Goal: Information Seeking & Learning: Learn about a topic

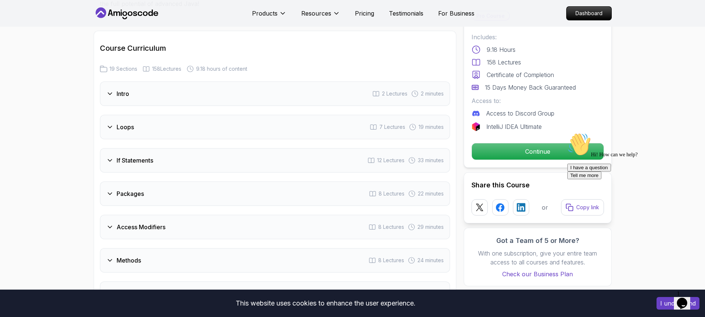
scroll to position [964, 0]
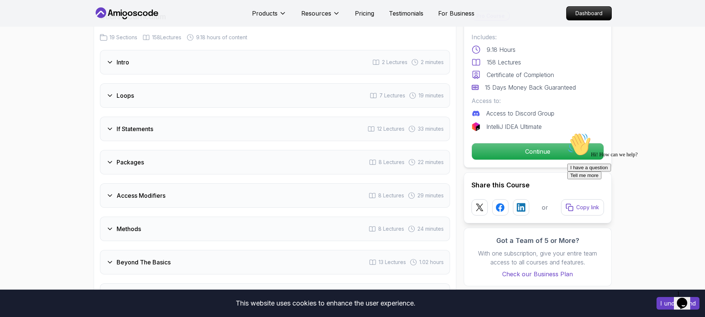
click at [227, 183] on div "Access Modifiers 8 Lectures 29 minutes" at bounding box center [275, 195] width 350 height 24
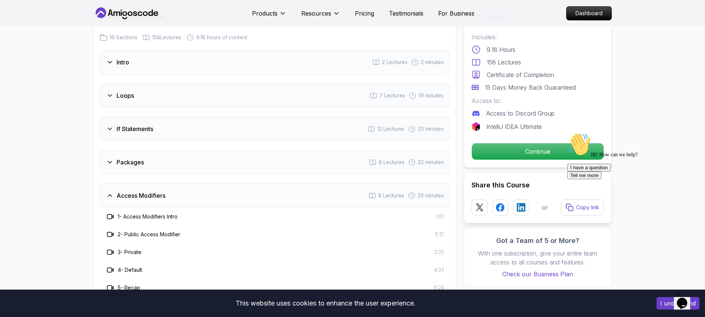
click at [227, 183] on div "Access Modifiers 8 Lectures 29 minutes" at bounding box center [275, 195] width 350 height 24
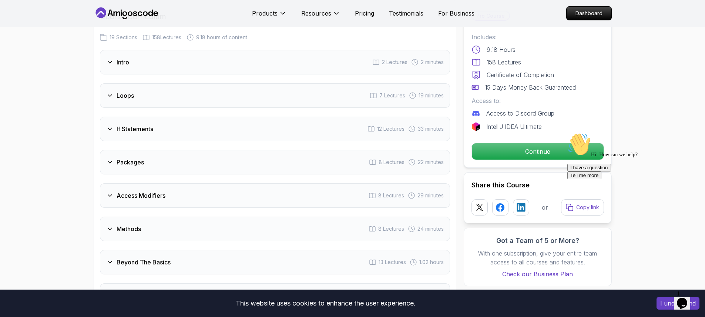
click at [194, 150] on div "Packages 8 Lectures 22 minutes" at bounding box center [275, 162] width 350 height 24
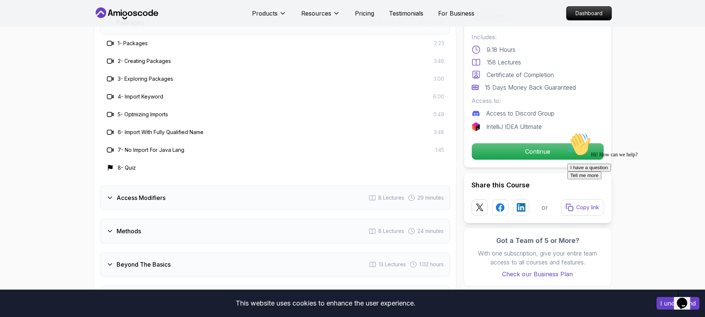
scroll to position [1097, 0]
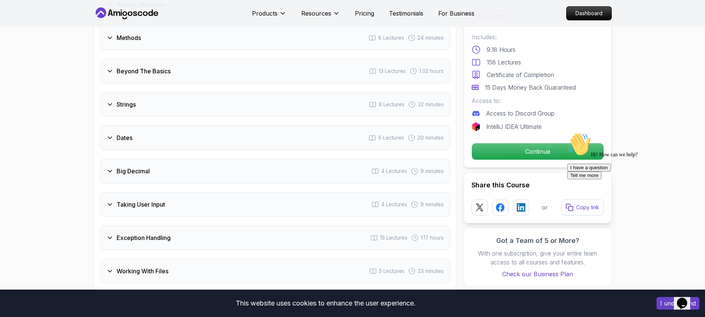
click at [199, 133] on div "Dates 6 Lectures 20 minutes" at bounding box center [275, 137] width 350 height 24
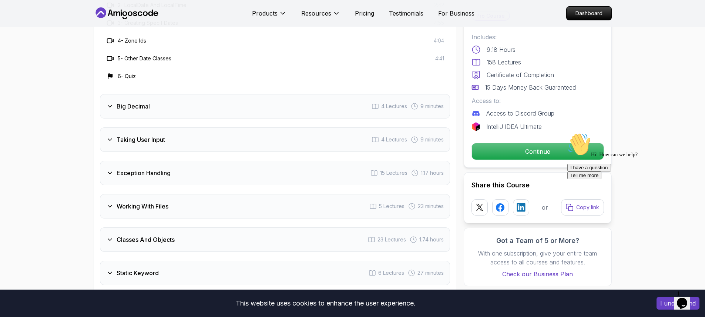
scroll to position [1354, 0]
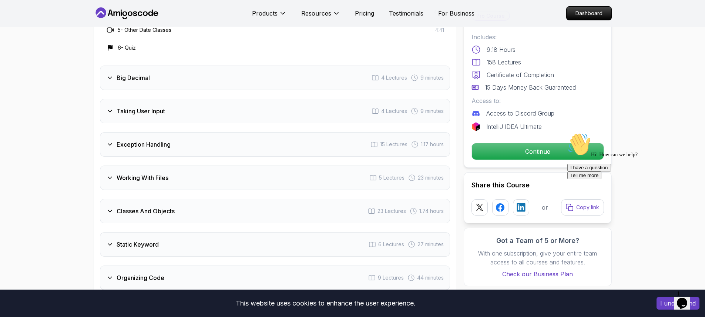
click at [167, 78] on div "Big Decimal 4 Lectures 9 minutes" at bounding box center [275, 78] width 350 height 24
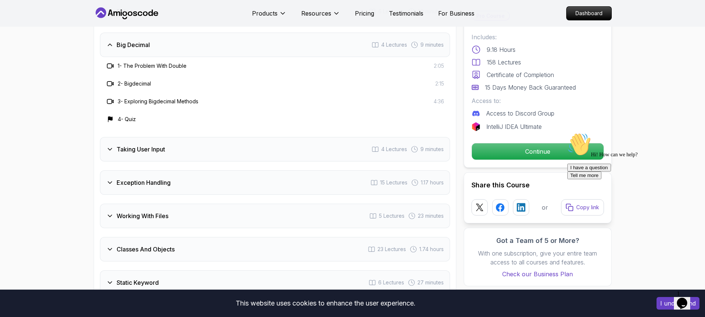
scroll to position [1288, 0]
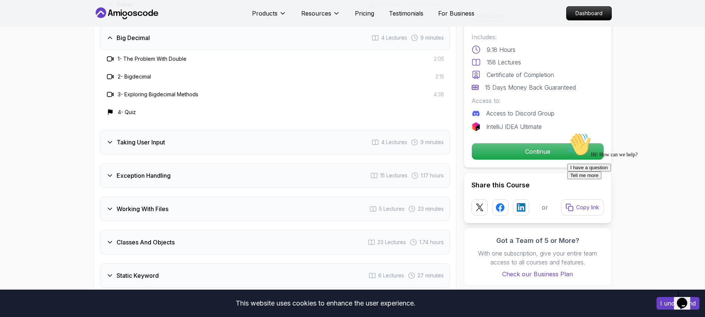
click at [179, 165] on div "Exception Handling 15 Lectures 1.17 hours" at bounding box center [275, 175] width 350 height 24
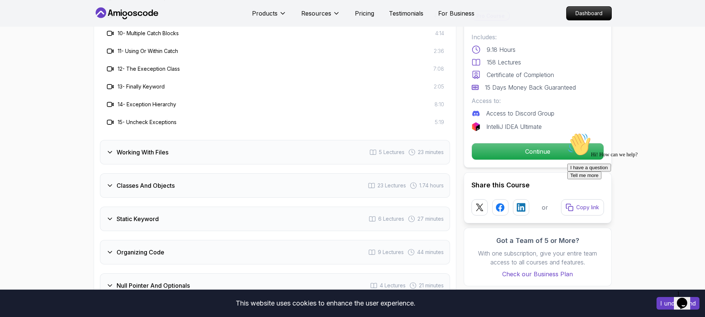
scroll to position [1554, 0]
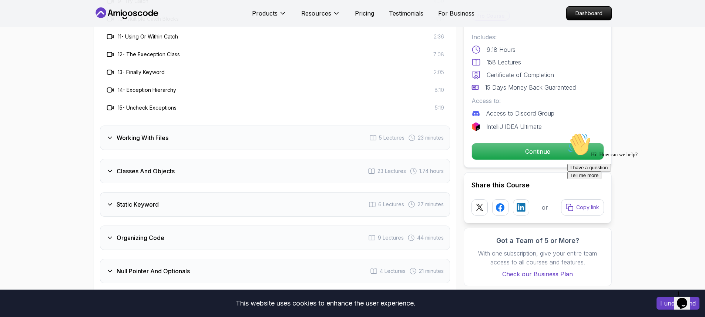
click at [168, 132] on div "Working With Files 5 Lectures 23 minutes" at bounding box center [275, 137] width 350 height 24
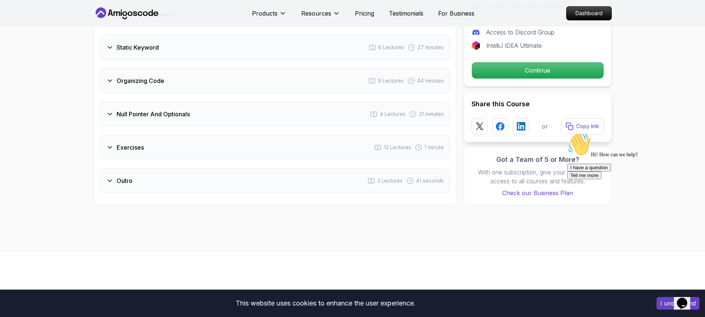
scroll to position [1488, 0]
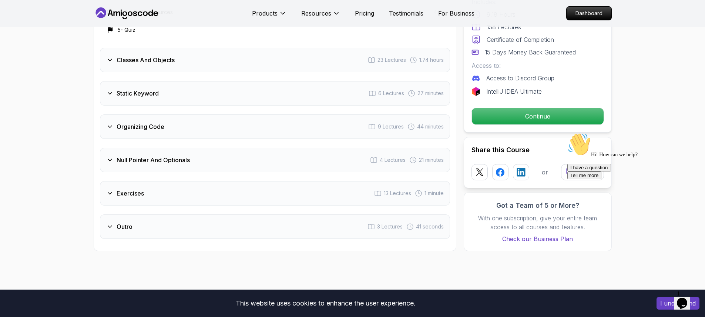
click at [153, 158] on div "Null Pointer And Optionals 4 Lectures 21 minutes" at bounding box center [275, 160] width 350 height 24
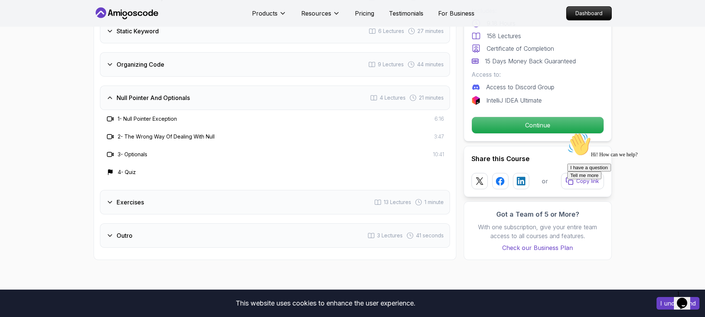
scroll to position [1354, 0]
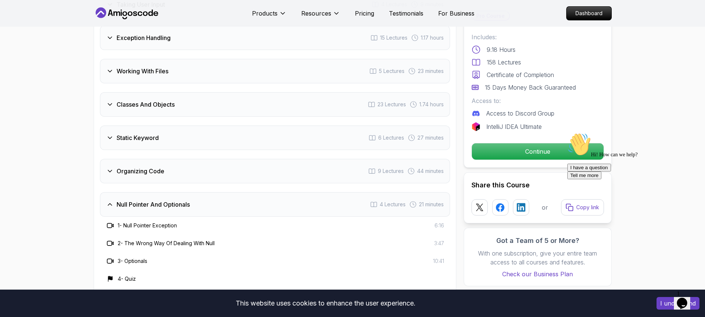
click at [154, 200] on h3 "Null Pointer And Optionals" at bounding box center [153, 204] width 73 height 9
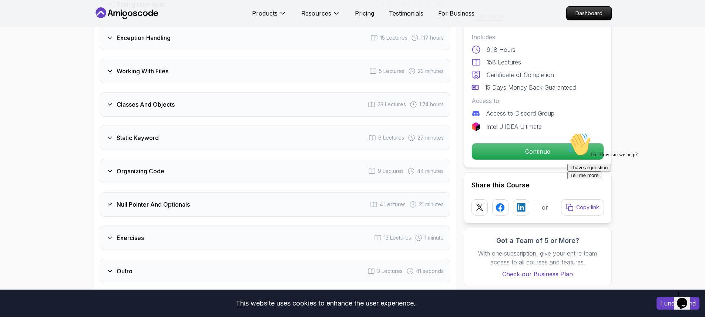
click at [148, 167] on h3 "Organizing Code" at bounding box center [141, 171] width 48 height 9
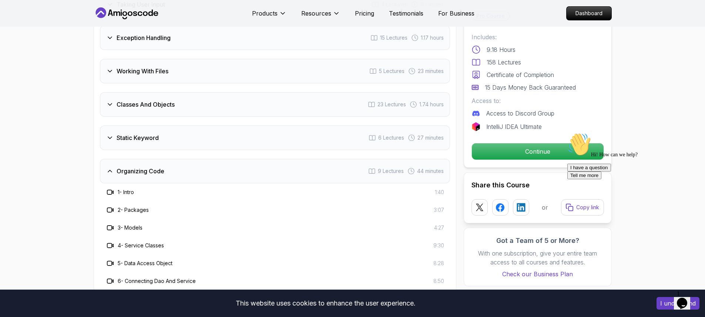
click at [148, 167] on h3 "Organizing Code" at bounding box center [141, 171] width 48 height 9
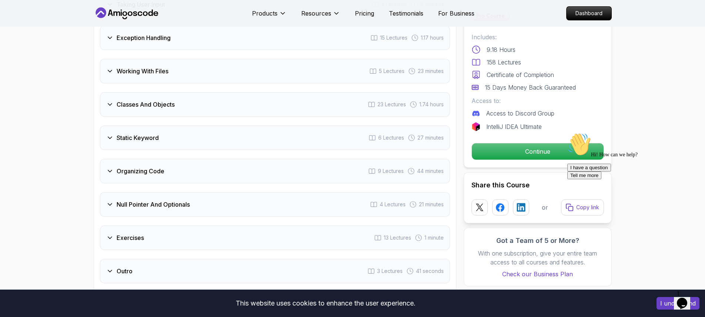
click at [150, 137] on div "Static Keyword 6 Lectures 27 minutes" at bounding box center [275, 137] width 350 height 24
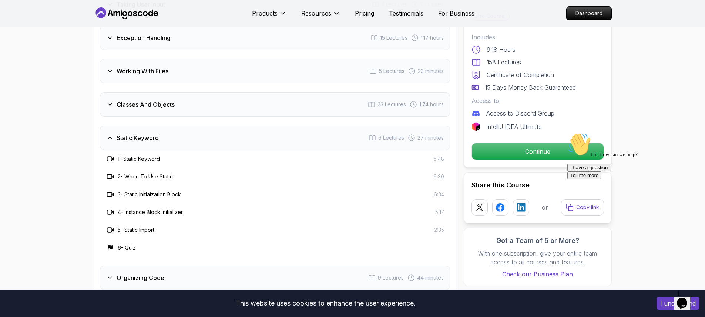
click at [146, 134] on div "Static Keyword 6 Lectures 27 minutes" at bounding box center [275, 137] width 350 height 24
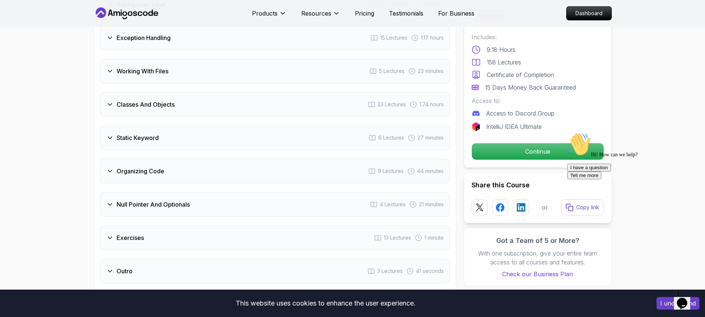
click at [163, 104] on div "Classes And Objects 23 Lectures 1.74 hours" at bounding box center [275, 104] width 350 height 24
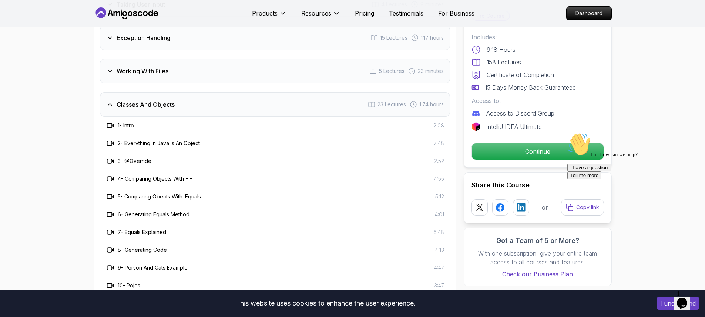
click at [154, 100] on h3 "Classes And Objects" at bounding box center [146, 104] width 58 height 9
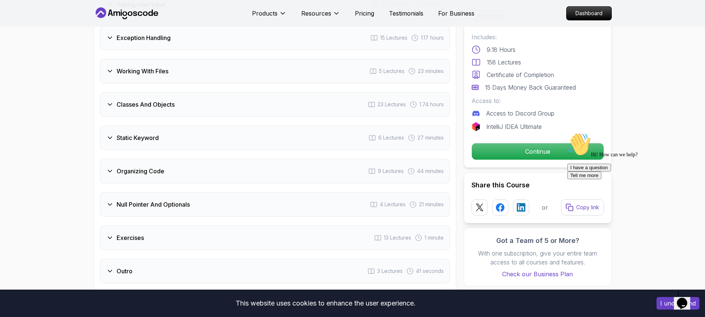
click at [151, 133] on h3 "Static Keyword" at bounding box center [138, 137] width 42 height 9
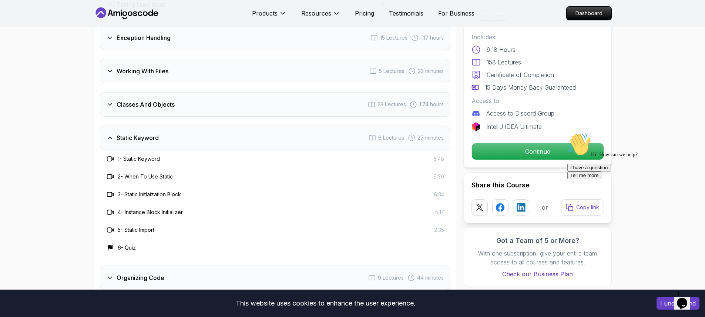
click at [150, 133] on h3 "Static Keyword" at bounding box center [138, 137] width 42 height 9
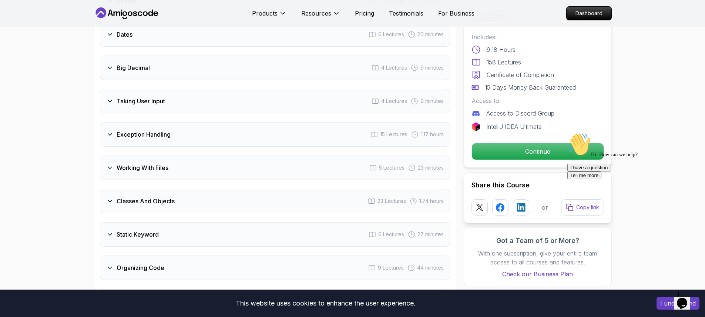
scroll to position [1221, 0]
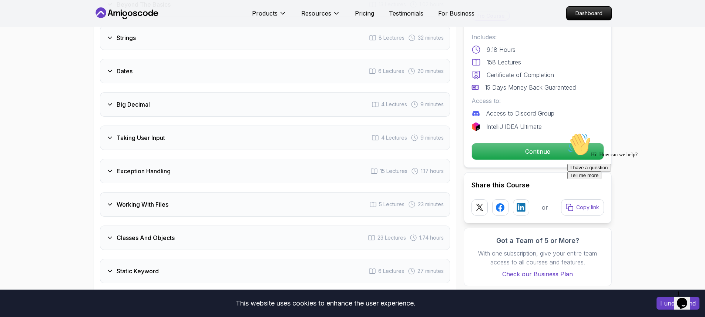
click at [161, 200] on h3 "Working With Files" at bounding box center [143, 204] width 52 height 9
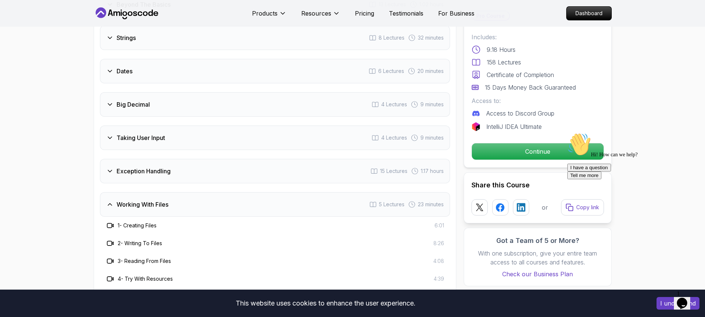
click at [158, 200] on h3 "Working With Files" at bounding box center [143, 204] width 52 height 9
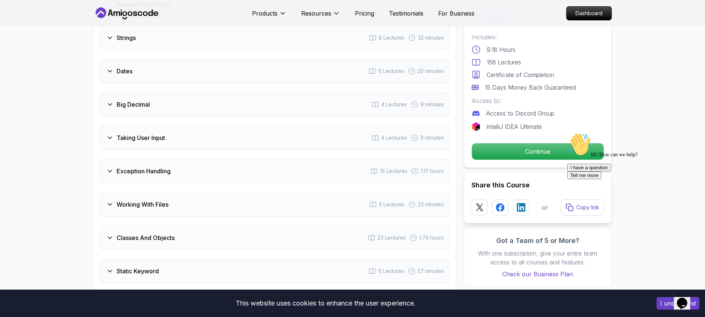
click at [150, 159] on div "Exception Handling 15 Lectures 1.17 hours" at bounding box center [275, 171] width 350 height 24
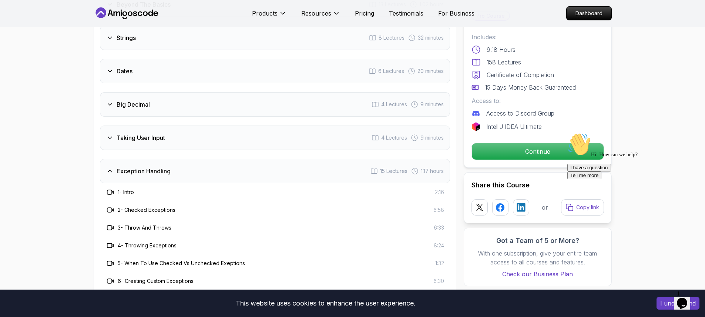
scroll to position [1288, 0]
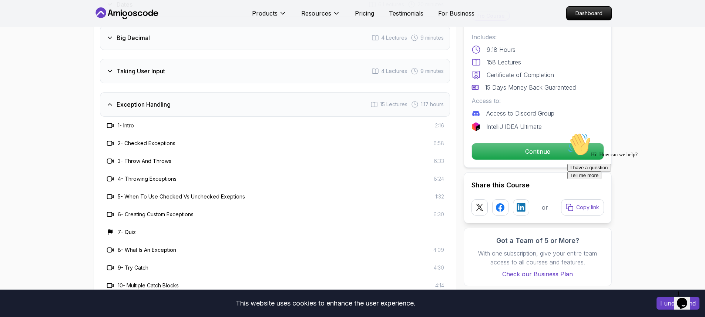
click at [157, 100] on div "Exception Handling 15 Lectures 1.17 hours" at bounding box center [275, 104] width 350 height 24
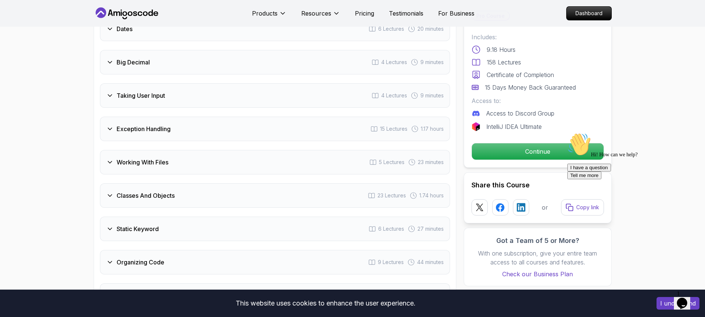
scroll to position [1155, 0]
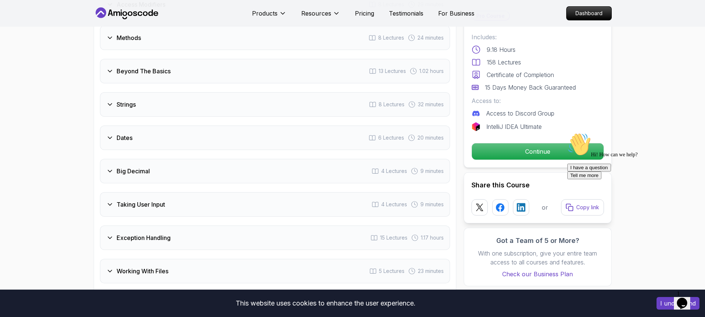
click at [146, 200] on div "Taking User Input 4 Lectures 9 minutes" at bounding box center [275, 204] width 350 height 24
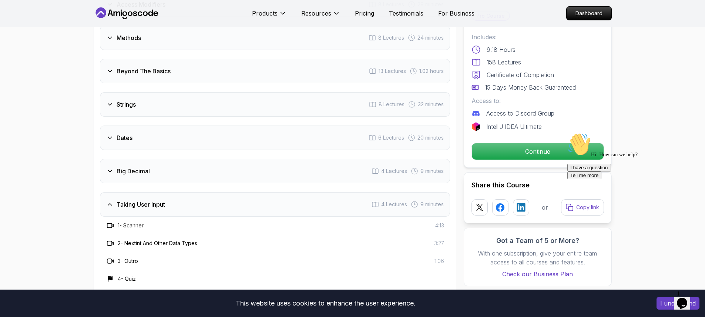
click at [146, 200] on div "Taking User Input 4 Lectures 9 minutes" at bounding box center [275, 204] width 350 height 24
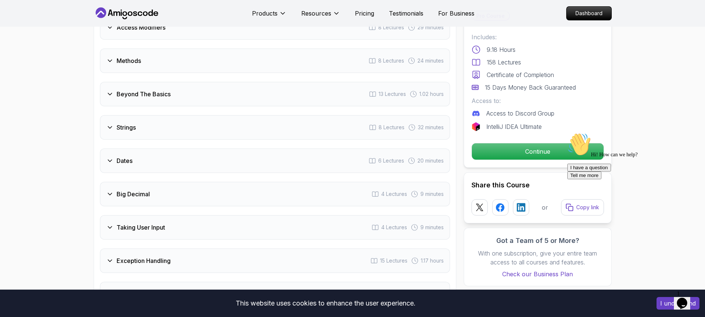
scroll to position [1088, 0]
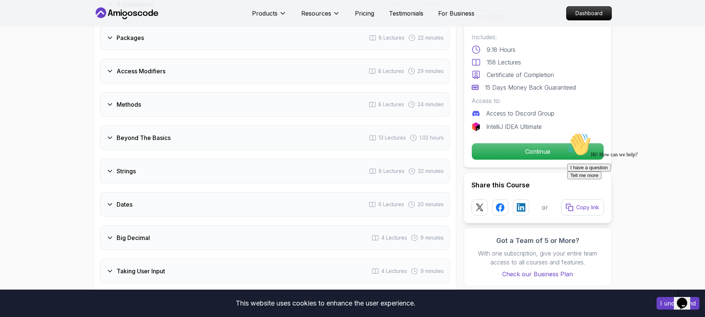
click at [131, 232] on div "Big Decimal 4 Lectures 9 minutes" at bounding box center [275, 237] width 350 height 24
drag, startPoint x: 133, startPoint y: 230, endPoint x: 132, endPoint y: 235, distance: 4.9
click at [132, 235] on div "Big Decimal 4 Lectures 9 minutes" at bounding box center [275, 237] width 350 height 24
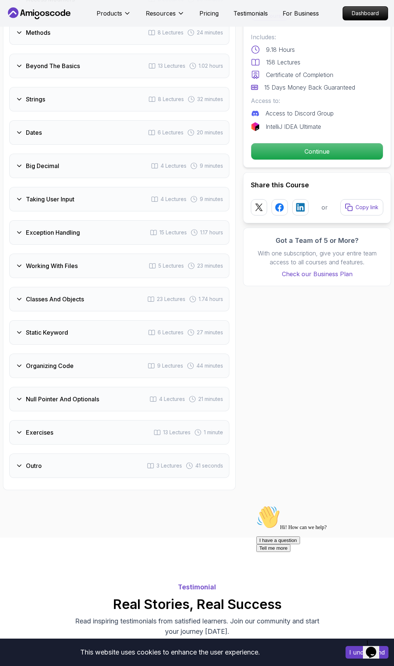
scroll to position [999, 0]
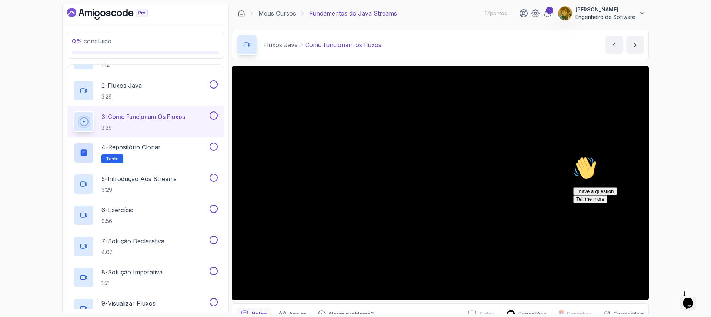
scroll to position [225, 0]
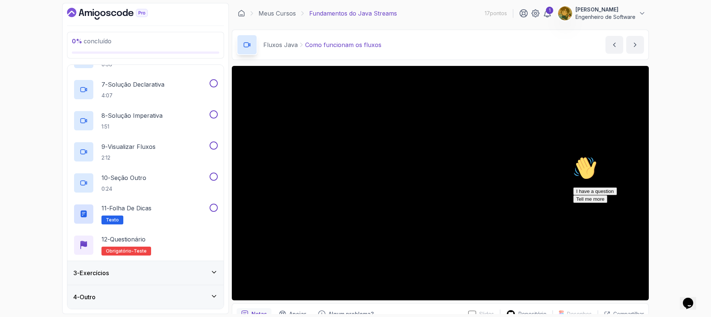
click at [177, 277] on div "3 - Exercícios" at bounding box center [145, 272] width 144 height 9
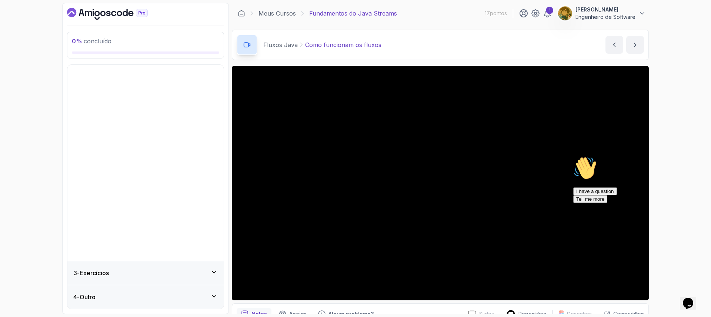
scroll to position [0, 0]
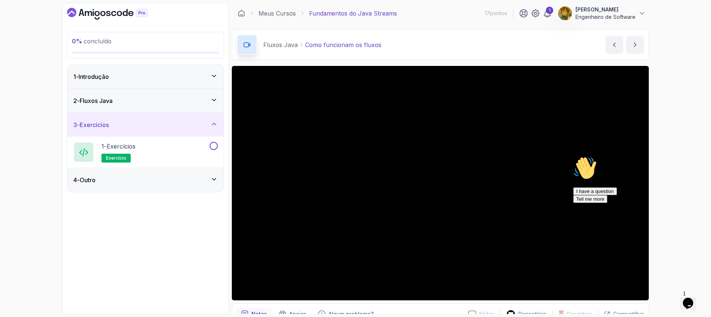
click at [198, 122] on div "3 - Exercícios" at bounding box center [145, 124] width 144 height 9
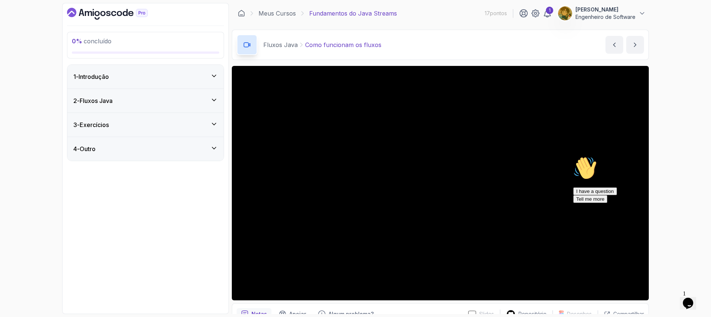
click at [201, 104] on div "2 - Fluxos Java" at bounding box center [145, 100] width 144 height 9
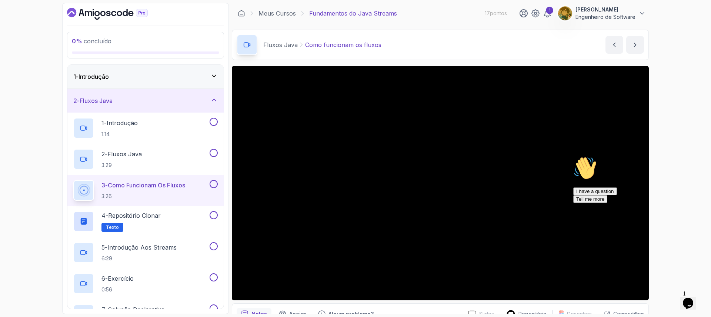
click at [205, 84] on div "1 - Introdução" at bounding box center [145, 77] width 156 height 24
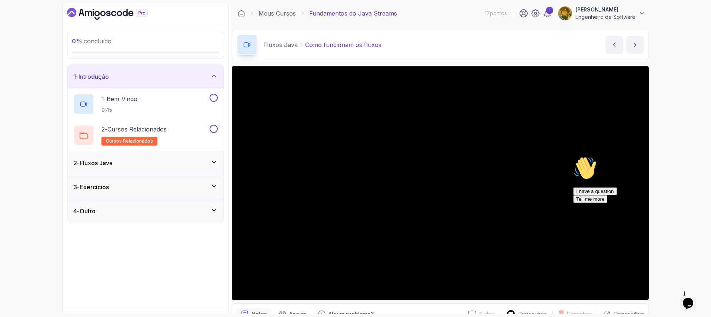
click at [205, 78] on div "1 - Introdução" at bounding box center [145, 76] width 144 height 9
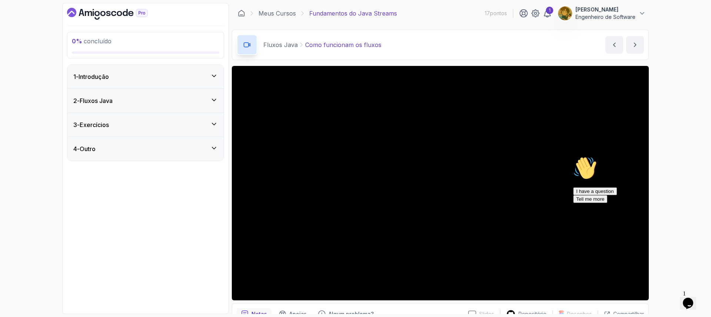
click at [206, 90] on div "2 - Fluxos Java" at bounding box center [145, 101] width 156 height 24
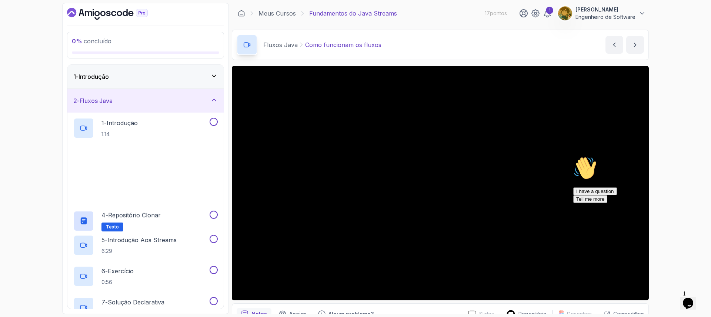
click at [206, 91] on div "2 - Fluxos Java" at bounding box center [145, 101] width 156 height 24
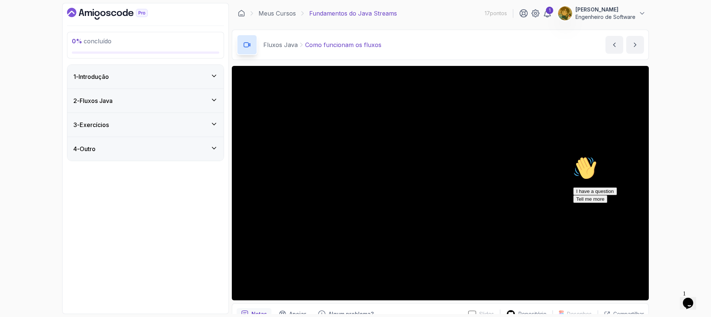
click at [200, 103] on div "2 - Fluxos Java" at bounding box center [145, 100] width 144 height 9
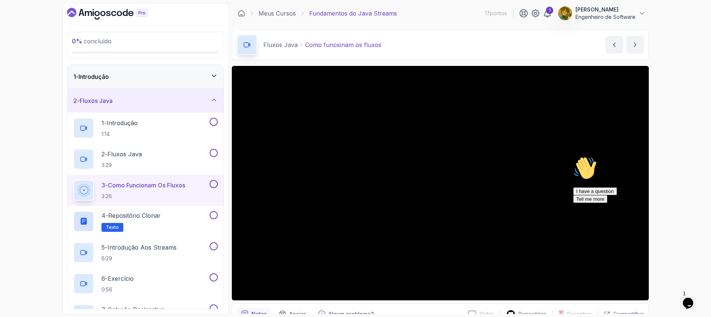
click at [190, 102] on div "2 - Fluxos Java" at bounding box center [145, 100] width 144 height 9
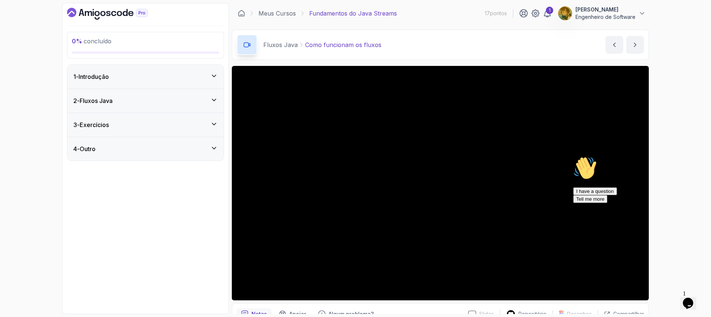
click at [207, 107] on div "2 - Fluxos Java" at bounding box center [145, 101] width 156 height 24
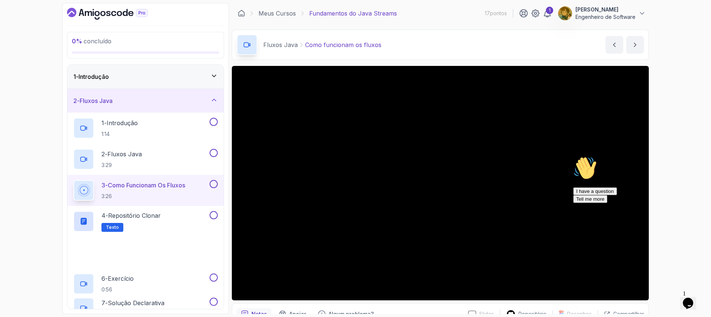
click at [213, 99] on icon at bounding box center [213, 99] width 7 height 7
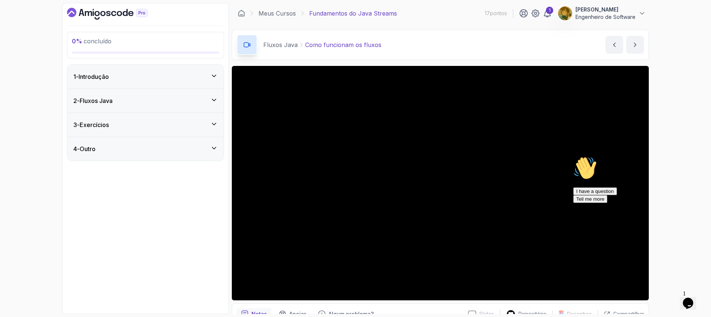
click at [212, 100] on icon at bounding box center [213, 99] width 7 height 7
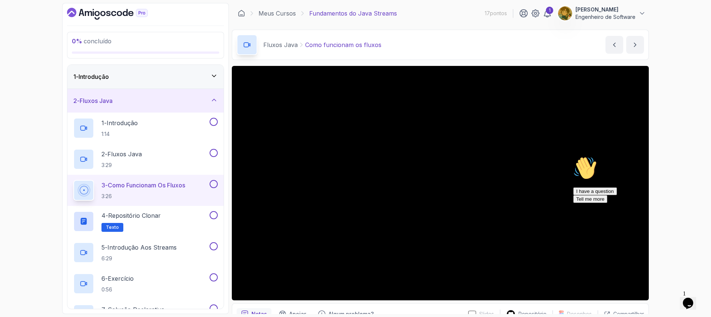
click at [205, 96] on div "2 - Fluxos Java" at bounding box center [145, 100] width 144 height 9
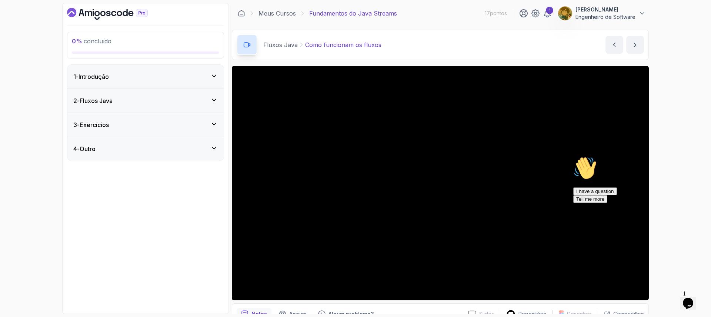
click at [201, 93] on div "2 - Fluxos Java" at bounding box center [145, 101] width 156 height 24
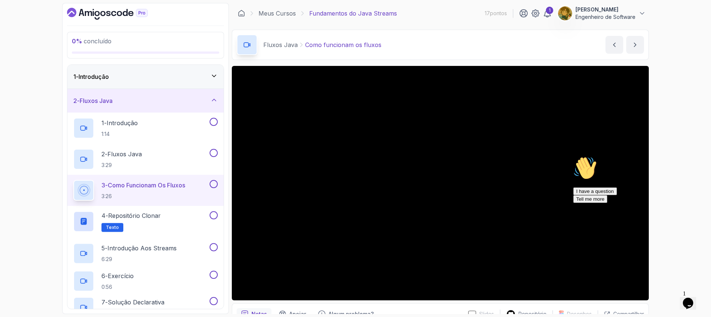
click at [201, 95] on div "2 - Fluxos Java" at bounding box center [145, 101] width 156 height 24
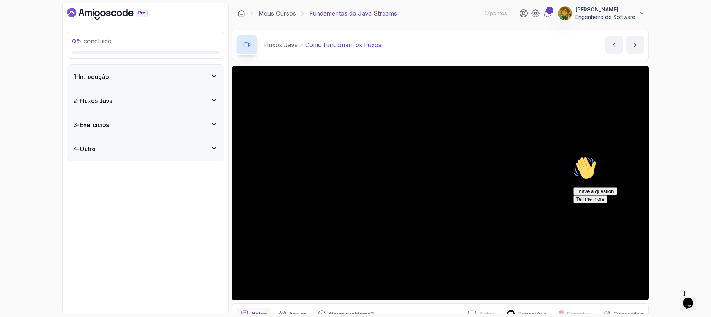
click at [205, 102] on div "2 - Fluxos Java" at bounding box center [145, 100] width 144 height 9
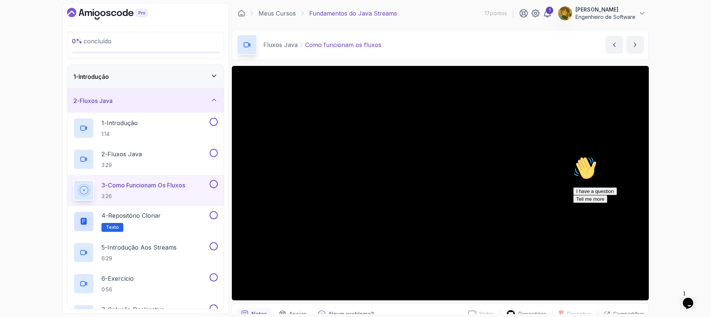
click at [198, 94] on div "2 - Fluxos Java" at bounding box center [145, 101] width 156 height 24
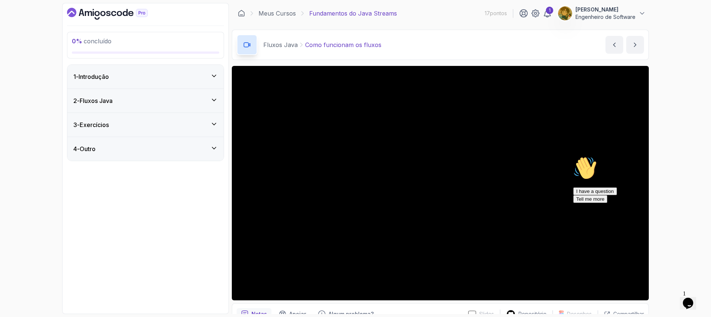
click at [198, 96] on div "2 - Fluxos Java" at bounding box center [145, 100] width 144 height 9
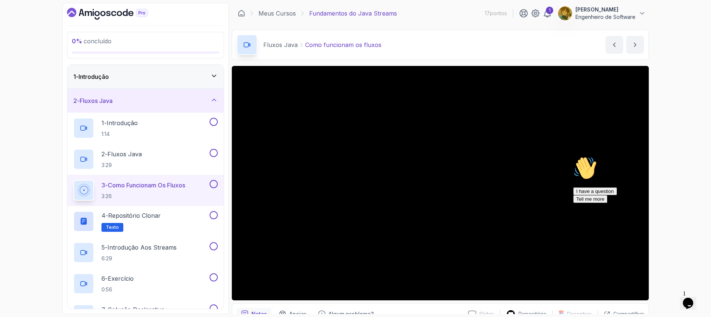
click at [197, 95] on div "2 - Fluxos Java" at bounding box center [145, 101] width 156 height 24
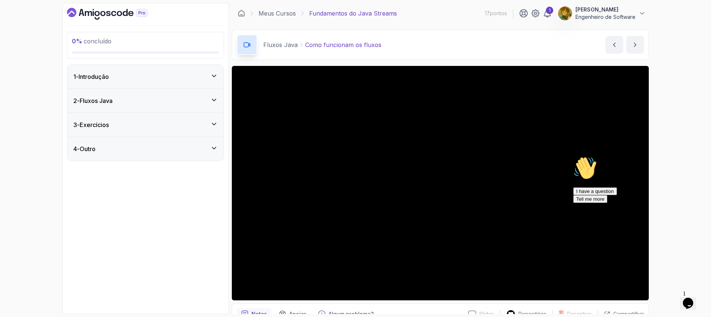
click at [201, 99] on div "2 - Fluxos Java" at bounding box center [145, 100] width 144 height 9
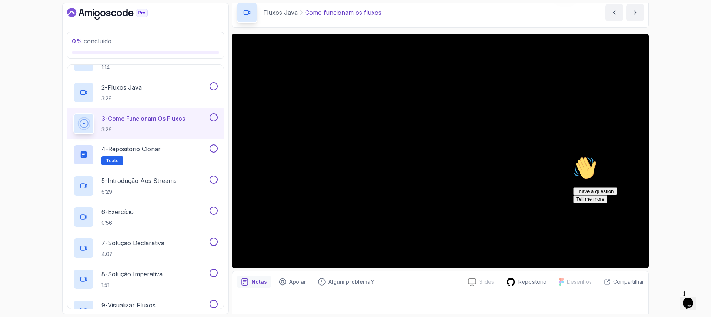
scroll to position [38, 0]
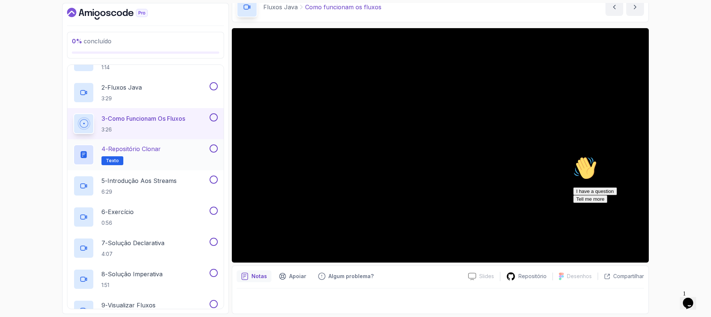
click at [168, 154] on div "4 - Repositório Clonar Texto" at bounding box center [140, 154] width 135 height 21
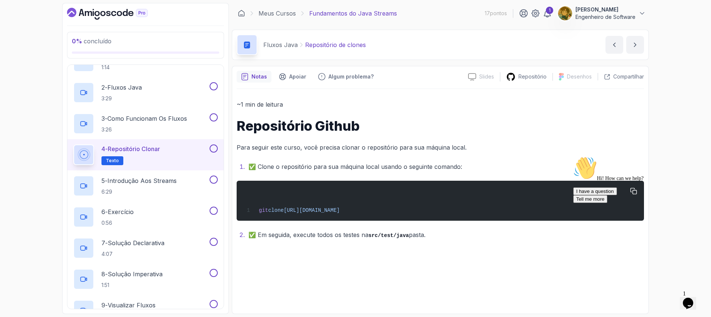
drag, startPoint x: 438, startPoint y: 211, endPoint x: 258, endPoint y: 211, distance: 180.2
click at [258, 211] on div "git clone [URL][DOMAIN_NAME]" at bounding box center [439, 200] width 395 height 31
copy span "git clone [URL][DOMAIN_NAME]"
click at [449, 205] on div "git clone [URL][DOMAIN_NAME]" at bounding box center [439, 200] width 395 height 31
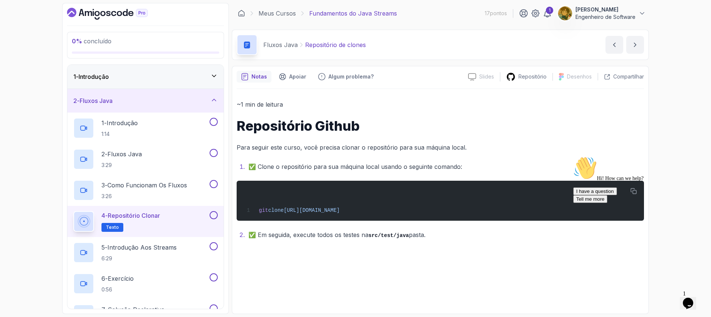
click at [211, 218] on button at bounding box center [213, 215] width 8 height 8
click at [183, 253] on div "5 - Introdução aos Streams 6:29" at bounding box center [140, 252] width 135 height 21
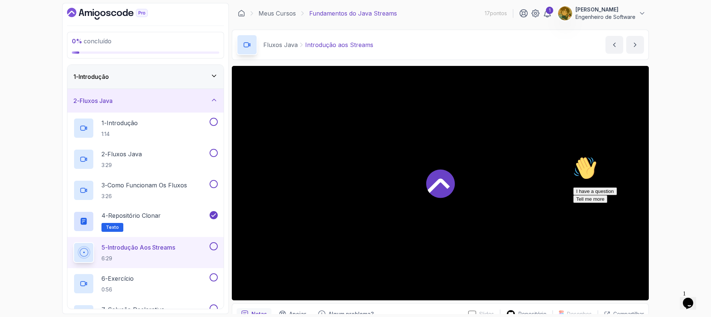
click at [385, 154] on div at bounding box center [440, 183] width 417 height 234
